Goal: Task Accomplishment & Management: Manage account settings

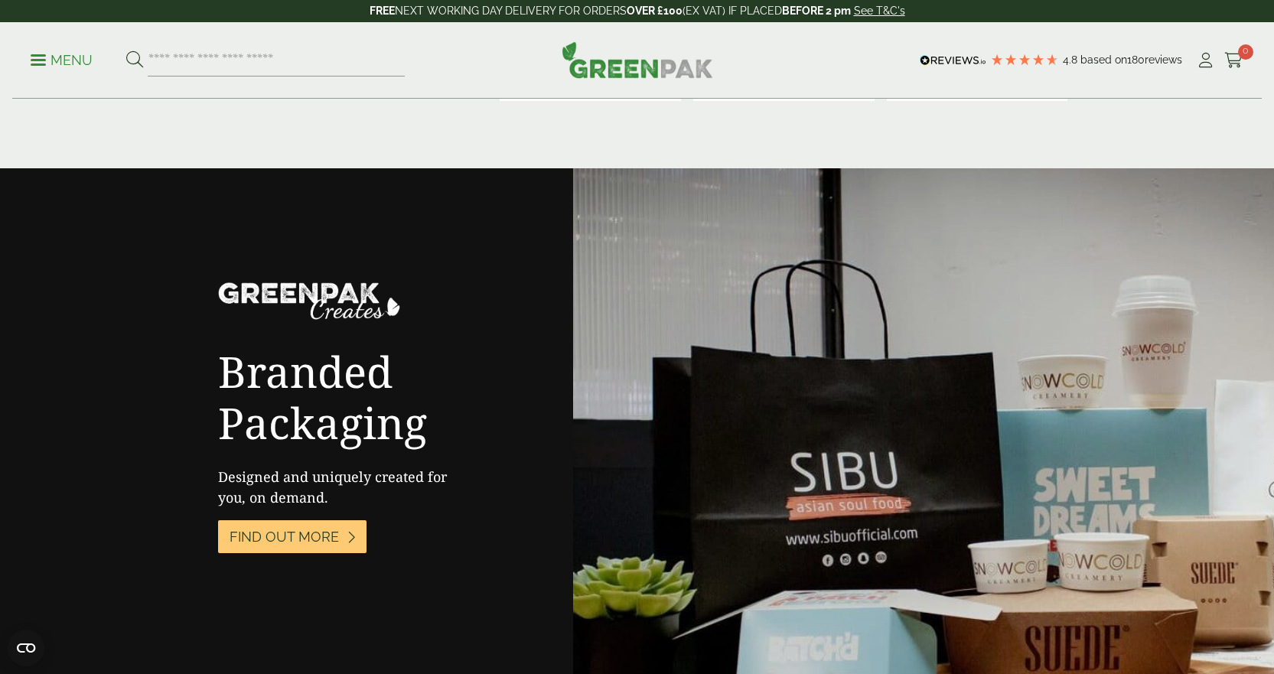
scroll to position [1914, 0]
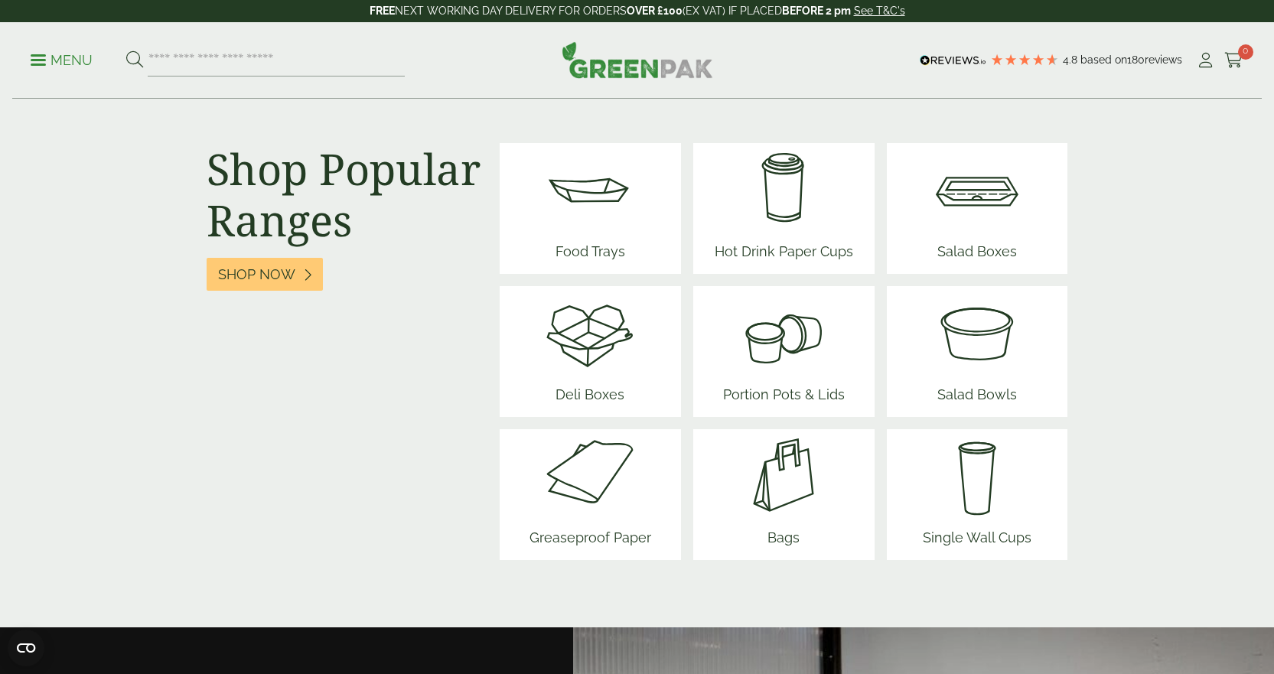
click at [791, 206] on img at bounding box center [784, 189] width 151 height 92
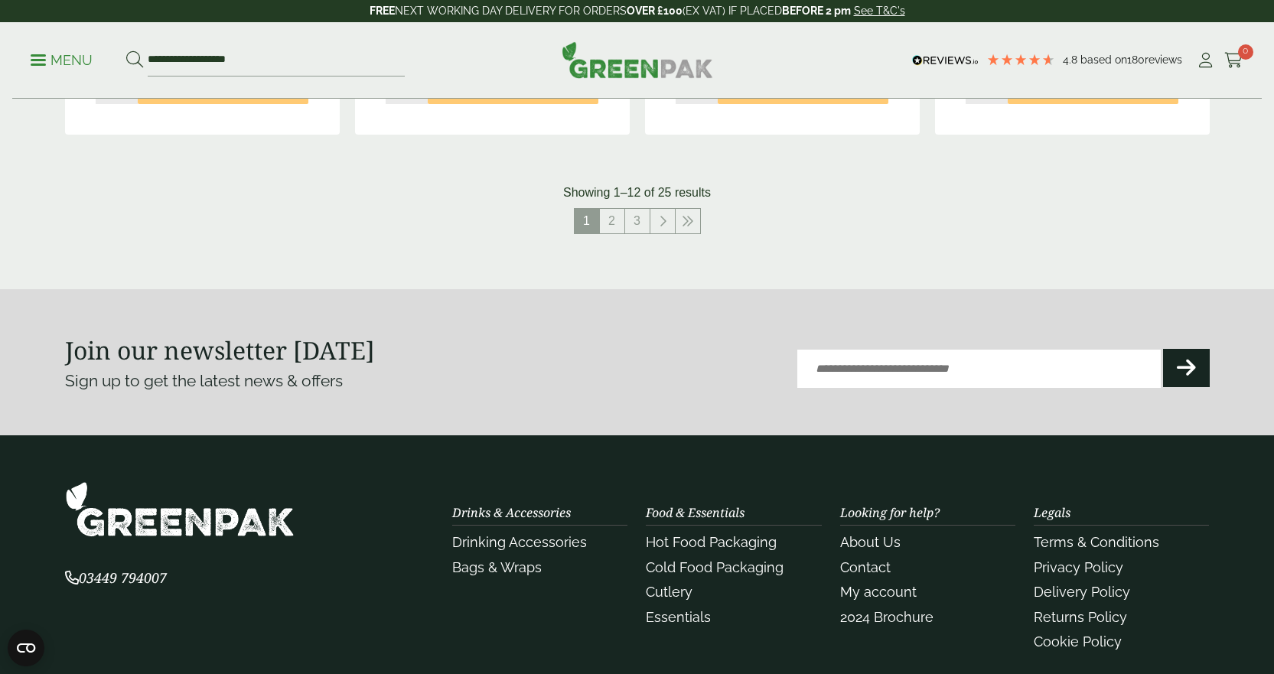
scroll to position [1531, 0]
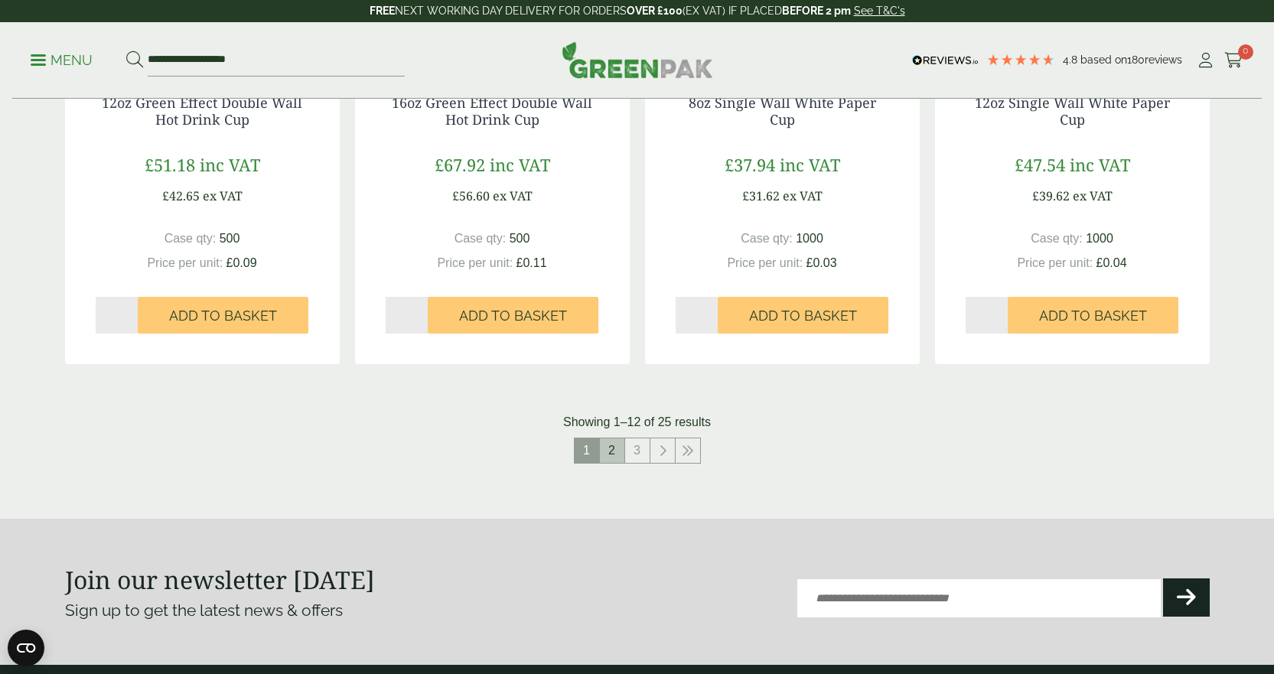
click at [613, 454] on link "2" at bounding box center [612, 451] width 24 height 24
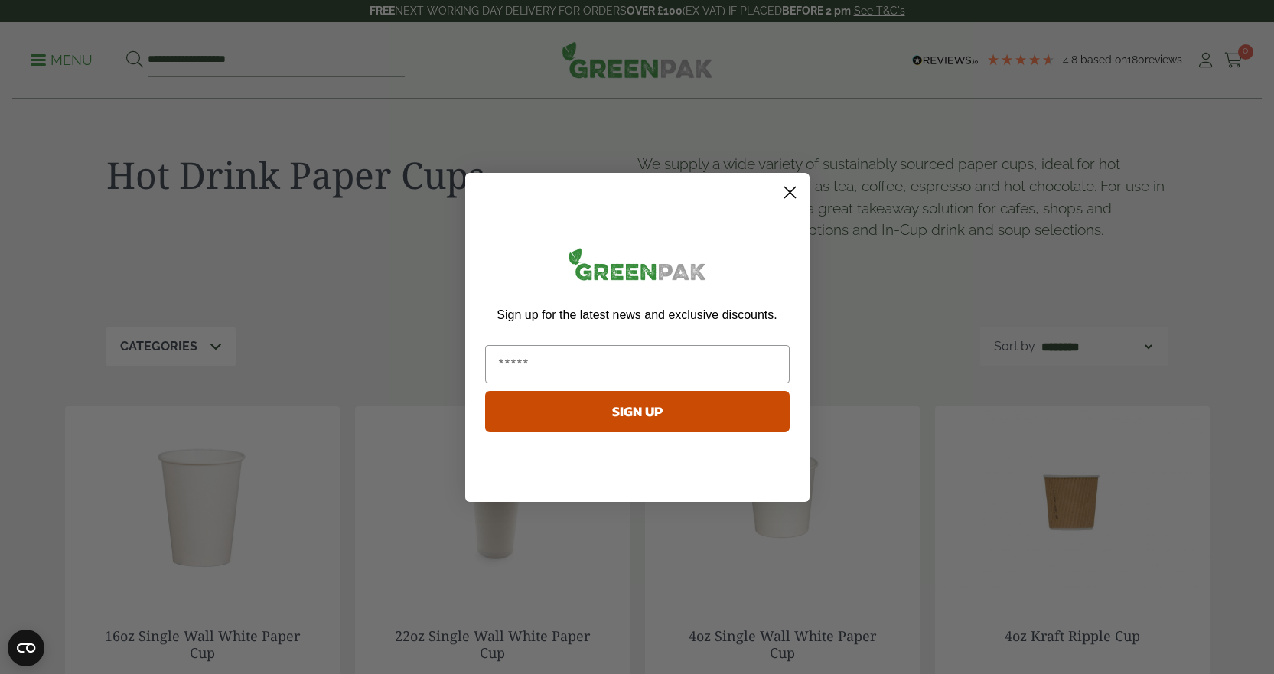
scroll to position [153, 0]
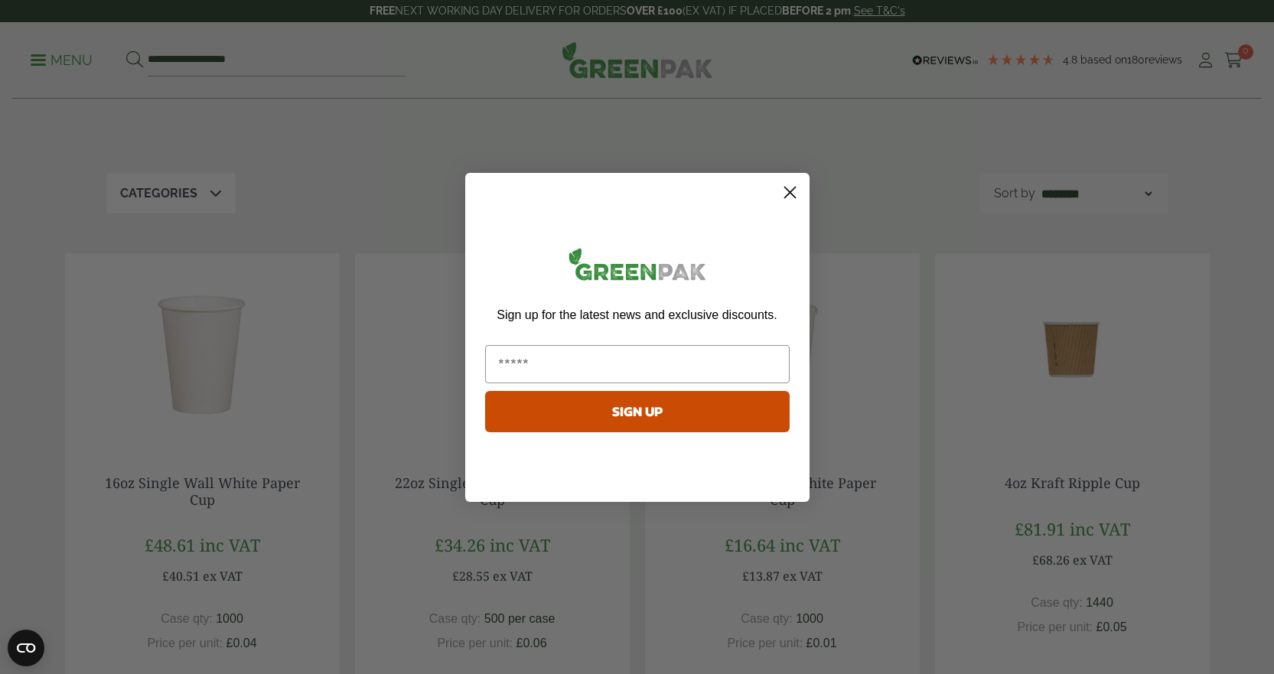
drag, startPoint x: 793, startPoint y: 184, endPoint x: 786, endPoint y: 202, distance: 18.9
click at [792, 184] on circle "Close dialog" at bounding box center [789, 191] width 25 height 25
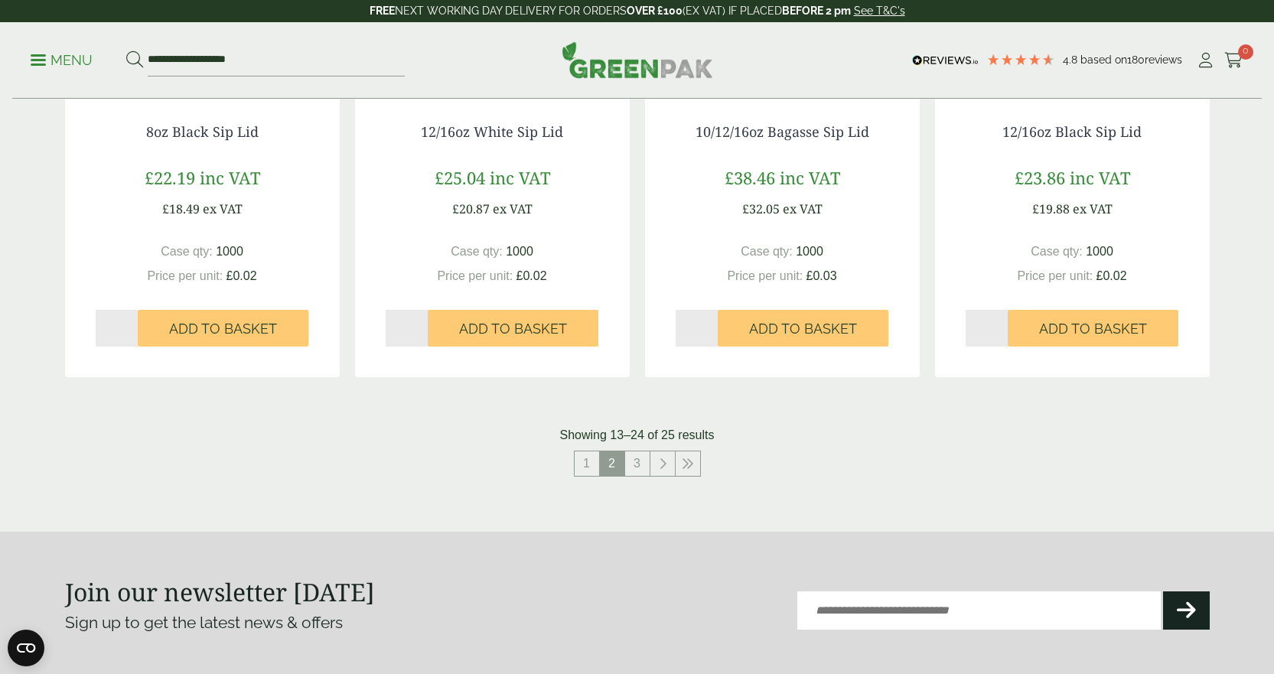
scroll to position [1531, 0]
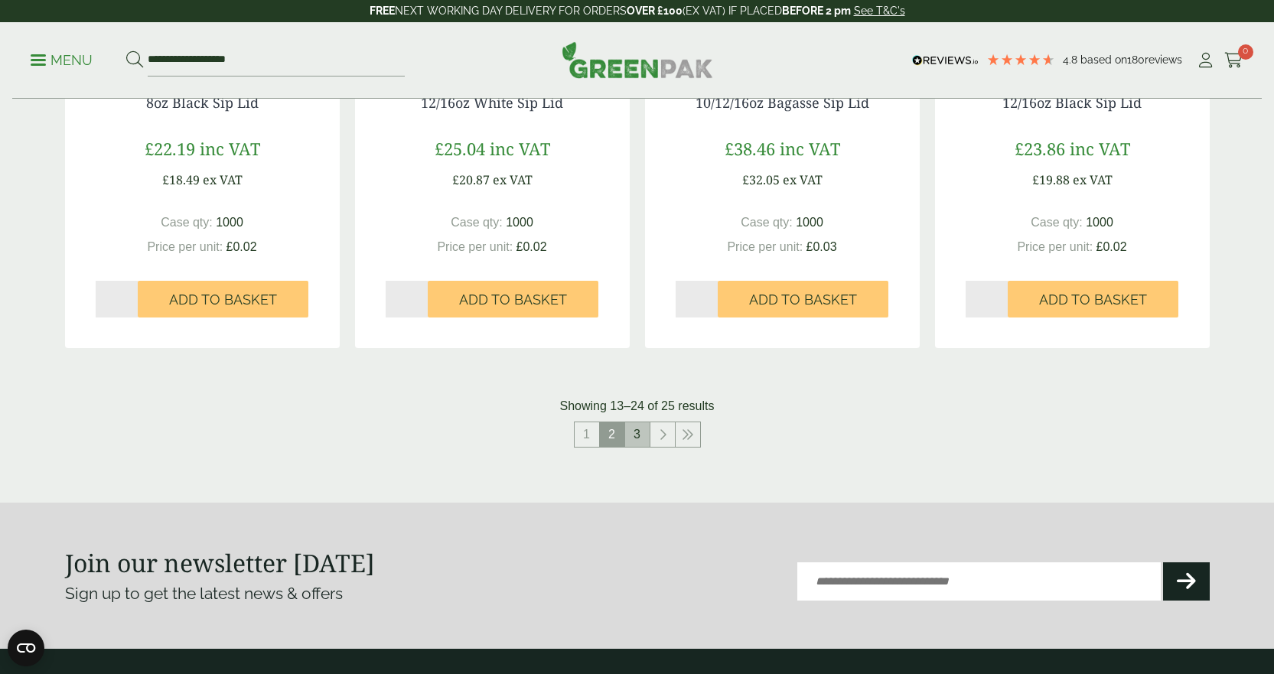
click at [641, 436] on link "3" at bounding box center [637, 435] width 24 height 24
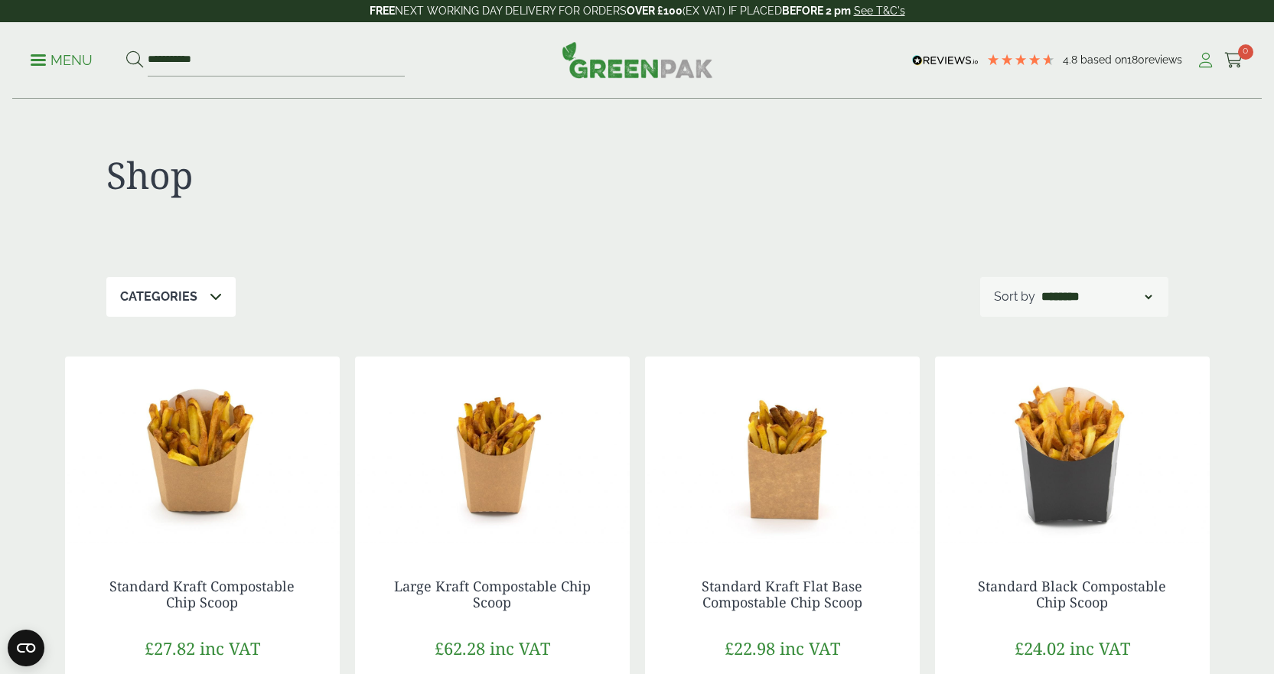
click at [1203, 60] on icon at bounding box center [1205, 60] width 19 height 15
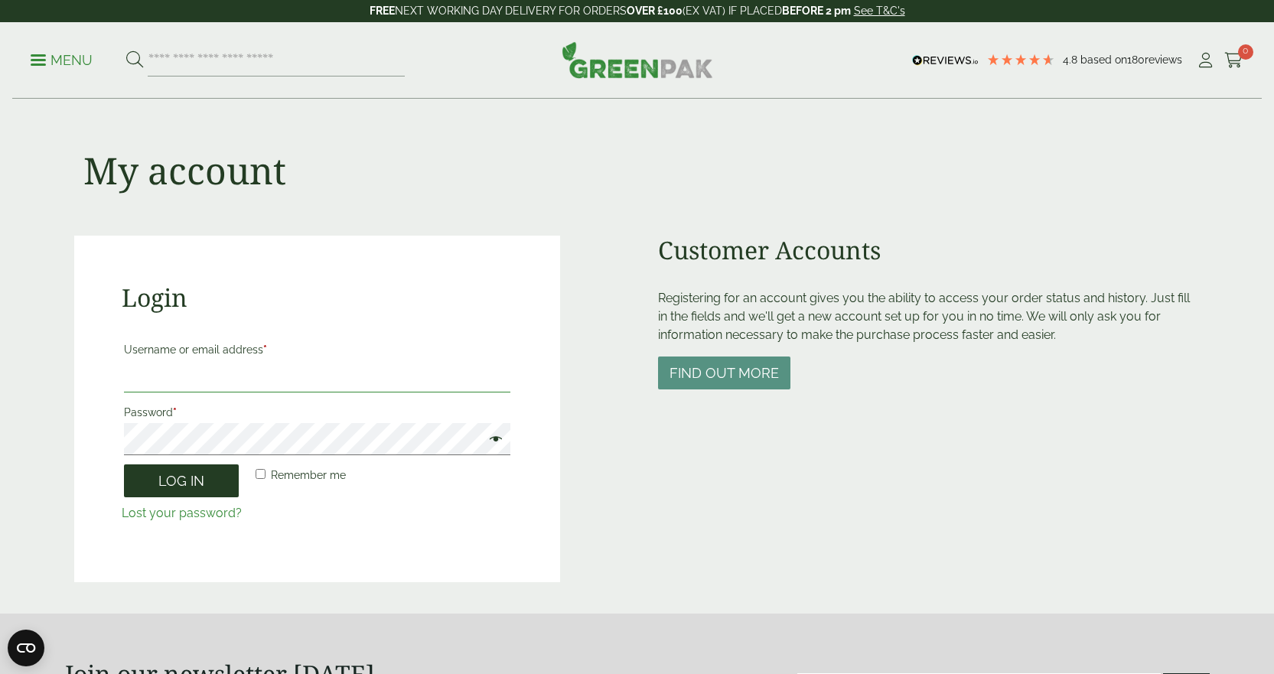
type input "**********"
click at [204, 486] on button "Log in" at bounding box center [181, 481] width 115 height 33
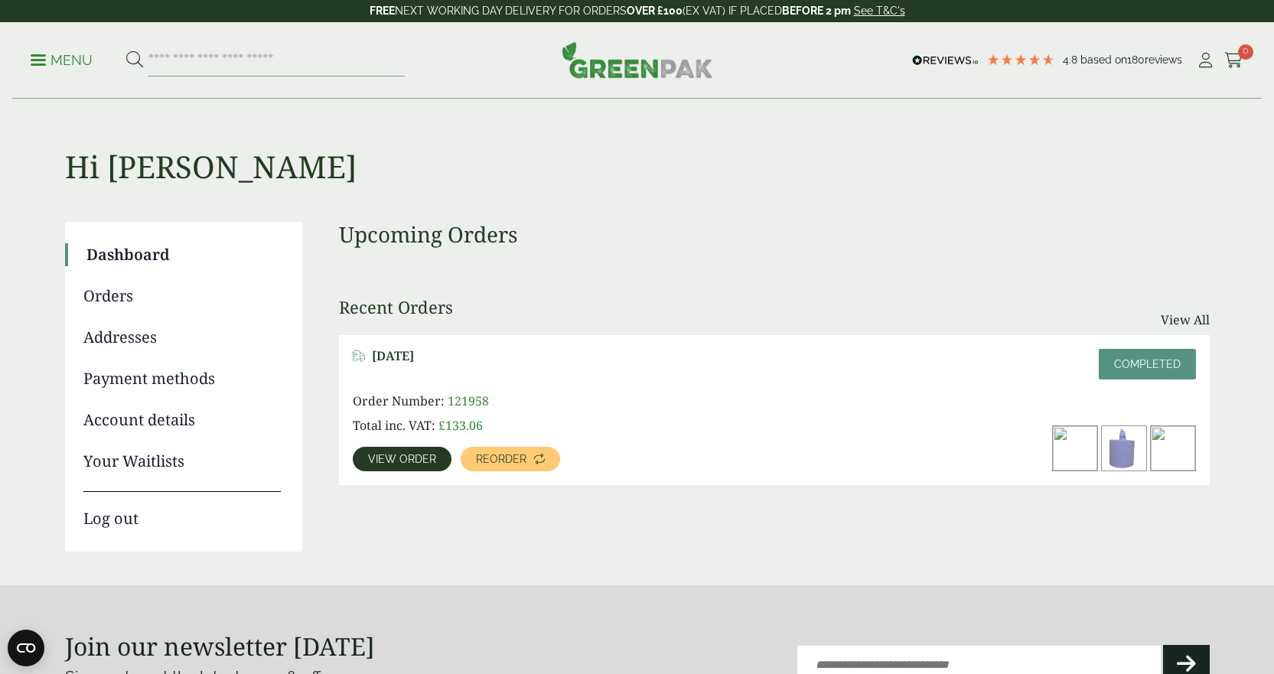
click at [124, 299] on link "Orders" at bounding box center [181, 296] width 197 height 23
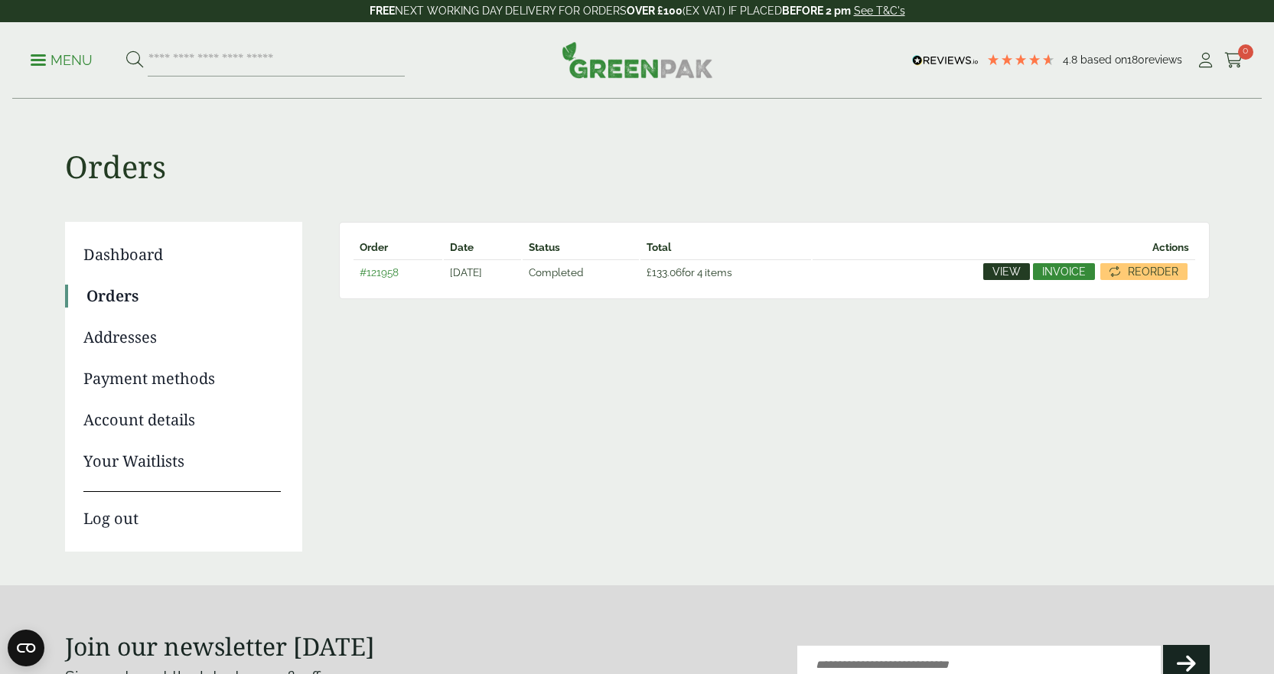
click at [1007, 270] on span "View" at bounding box center [1007, 271] width 28 height 11
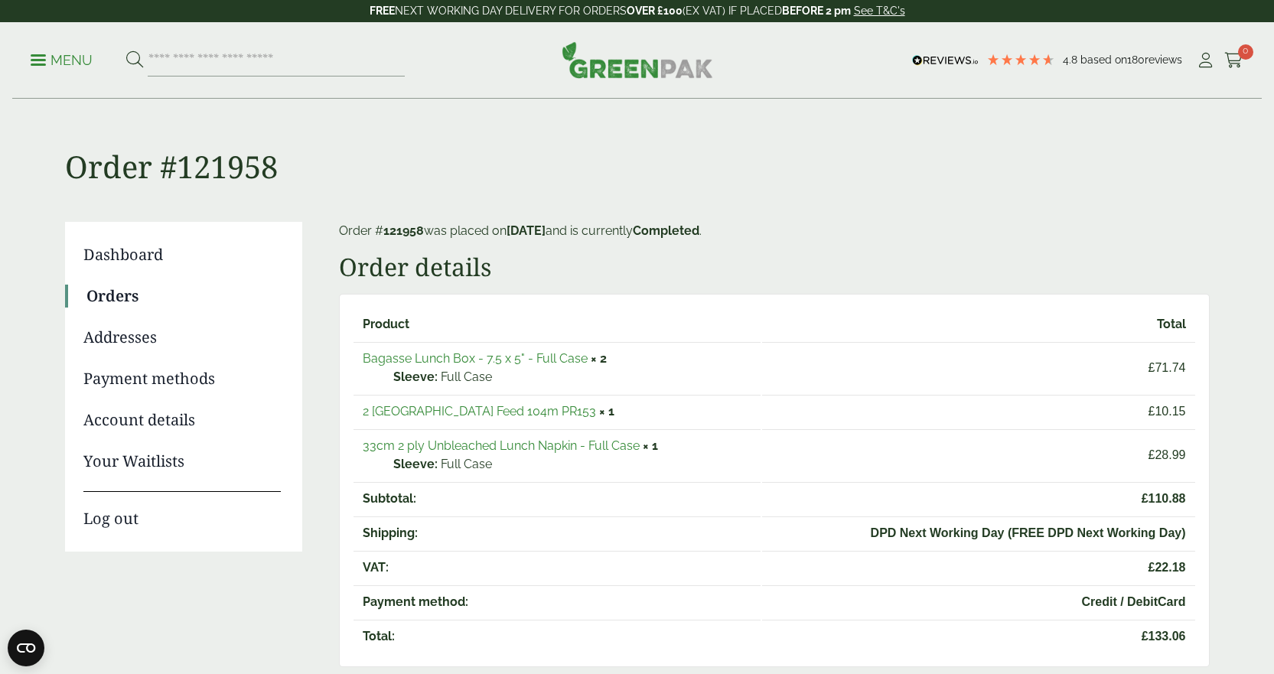
click at [489, 449] on link "33cm 2 ply Unbleached Lunch Napkin - Full Case" at bounding box center [501, 446] width 277 height 15
